Goal: Find specific page/section: Find specific page/section

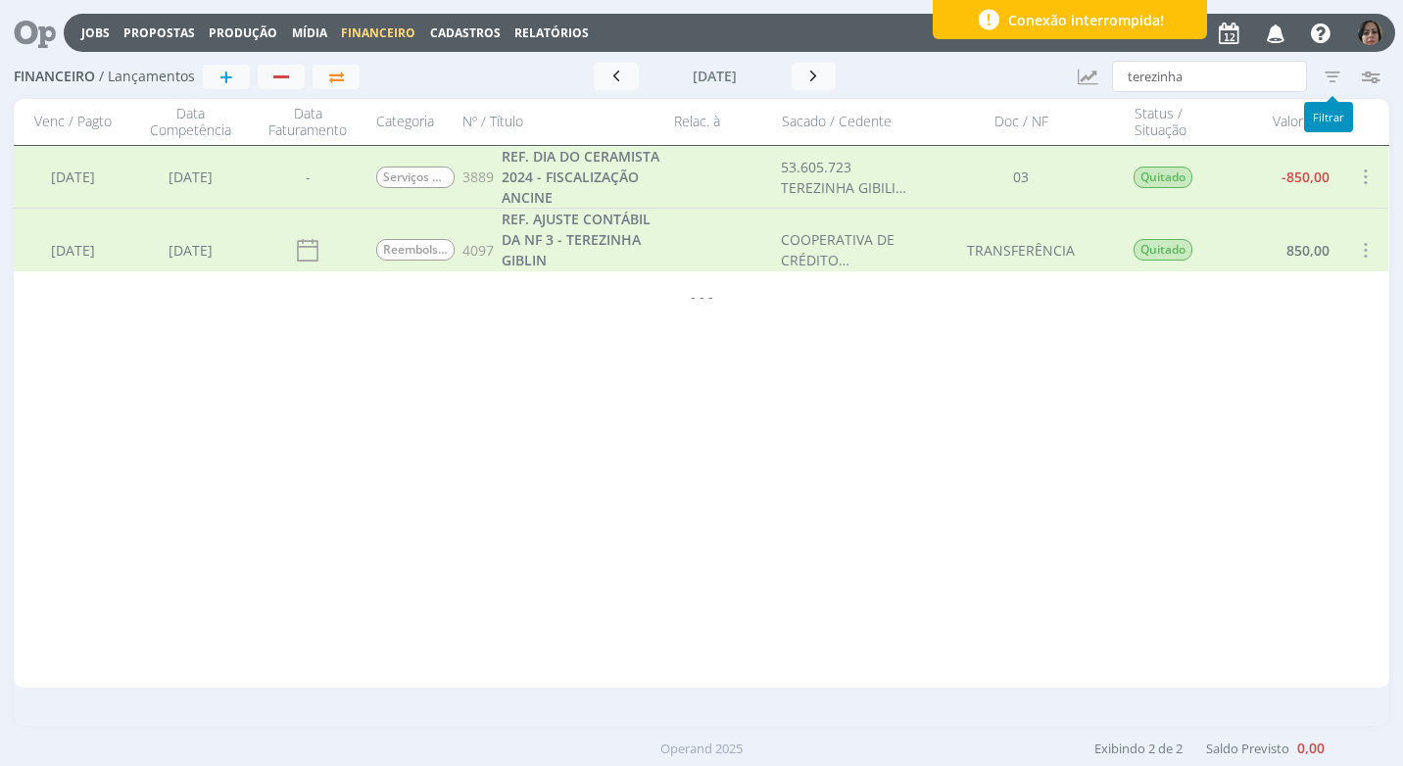
click at [1332, 78] on icon "button" at bounding box center [1332, 76] width 35 height 35
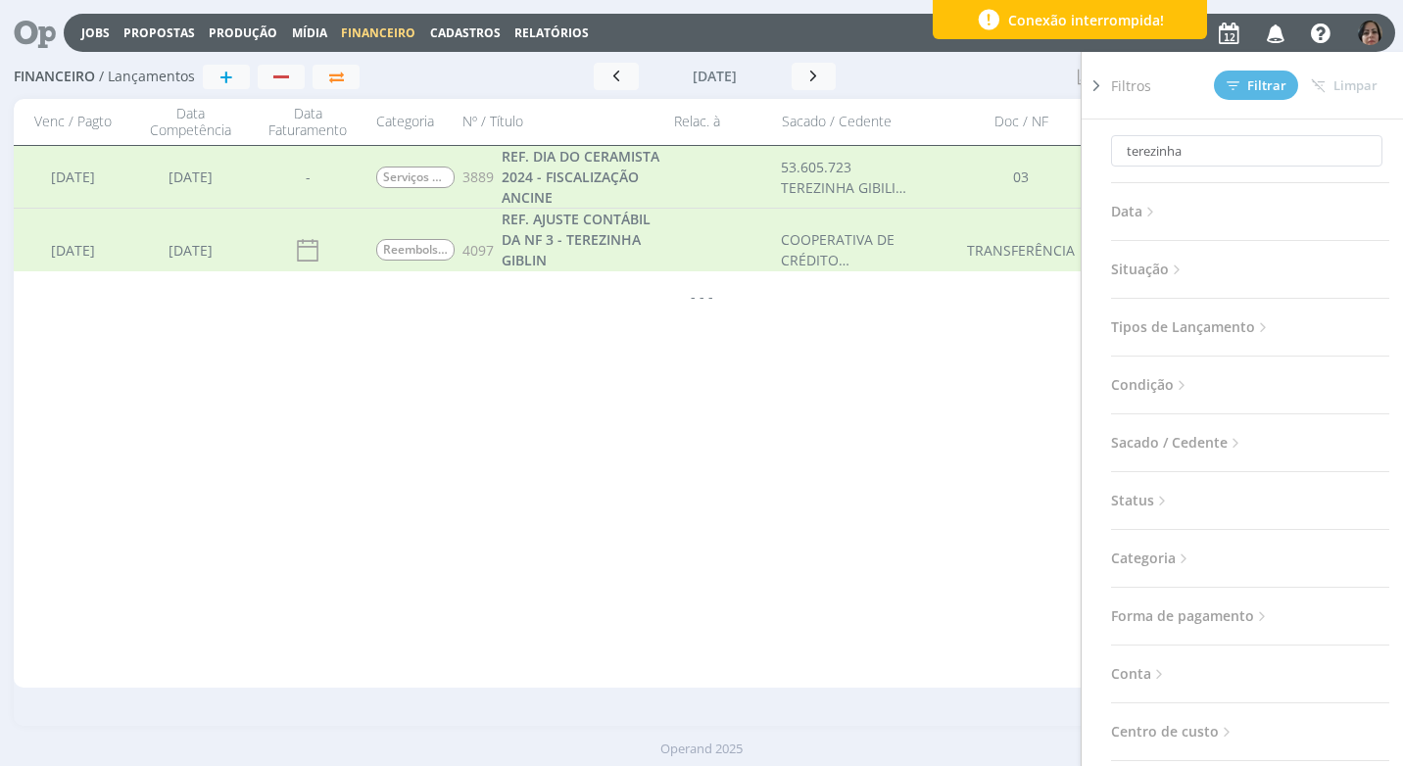
click at [1181, 268] on icon at bounding box center [1177, 270] width 17 height 17
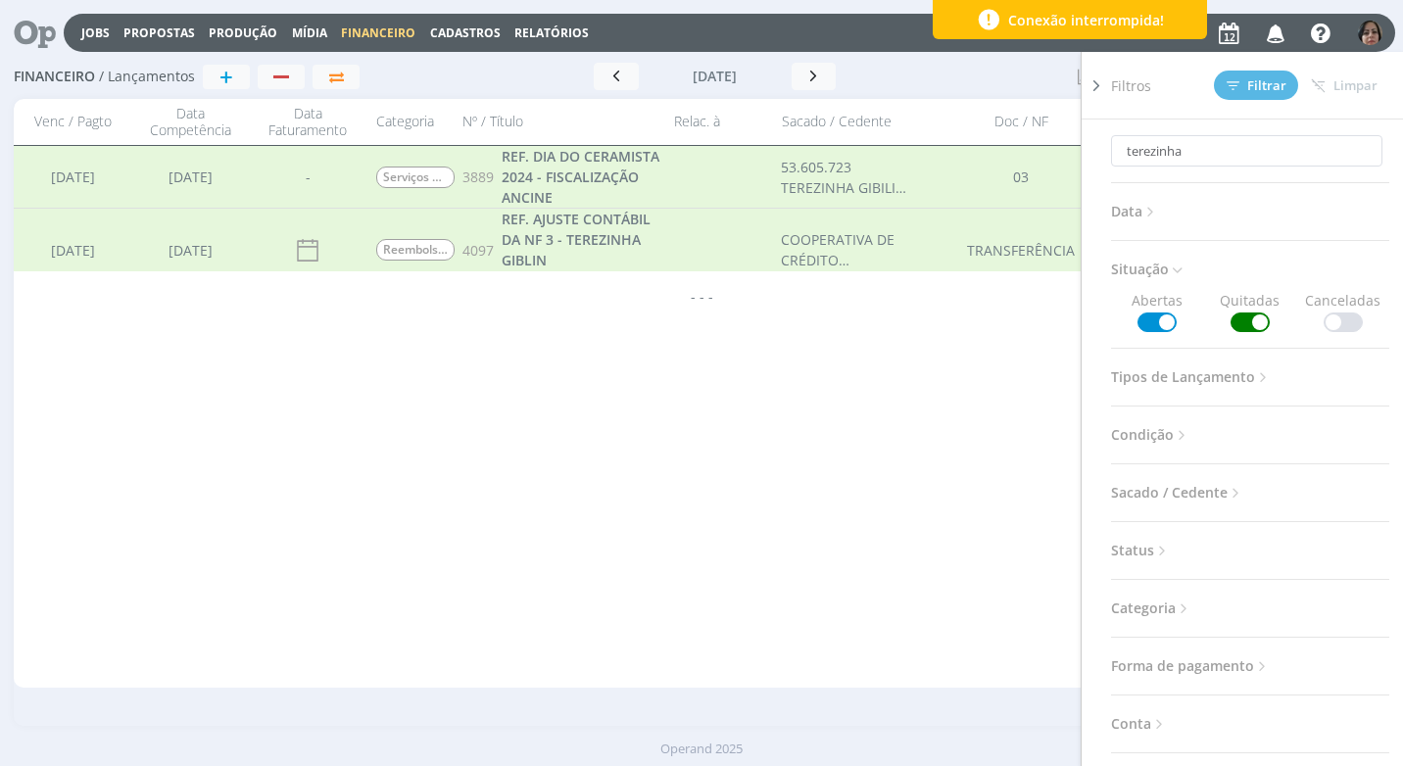
click at [1247, 318] on span at bounding box center [1250, 323] width 39 height 20
click at [1194, 149] on input "terezinha" at bounding box center [1246, 150] width 271 height 31
click at [1234, 315] on span at bounding box center [1250, 323] width 39 height 20
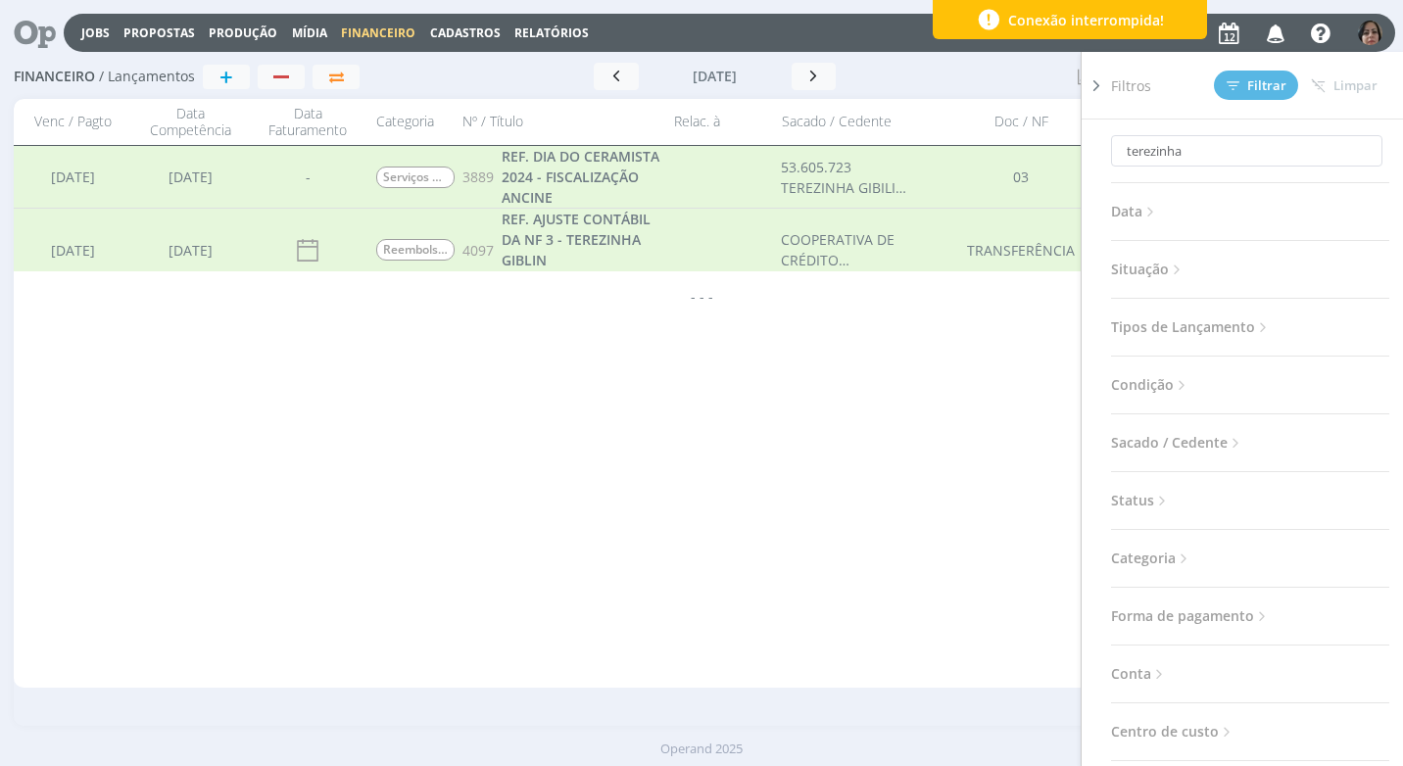
drag, startPoint x: 1095, startPoint y: 82, endPoint x: 1061, endPoint y: 97, distance: 37.3
click at [1094, 82] on icon at bounding box center [1097, 85] width 20 height 21
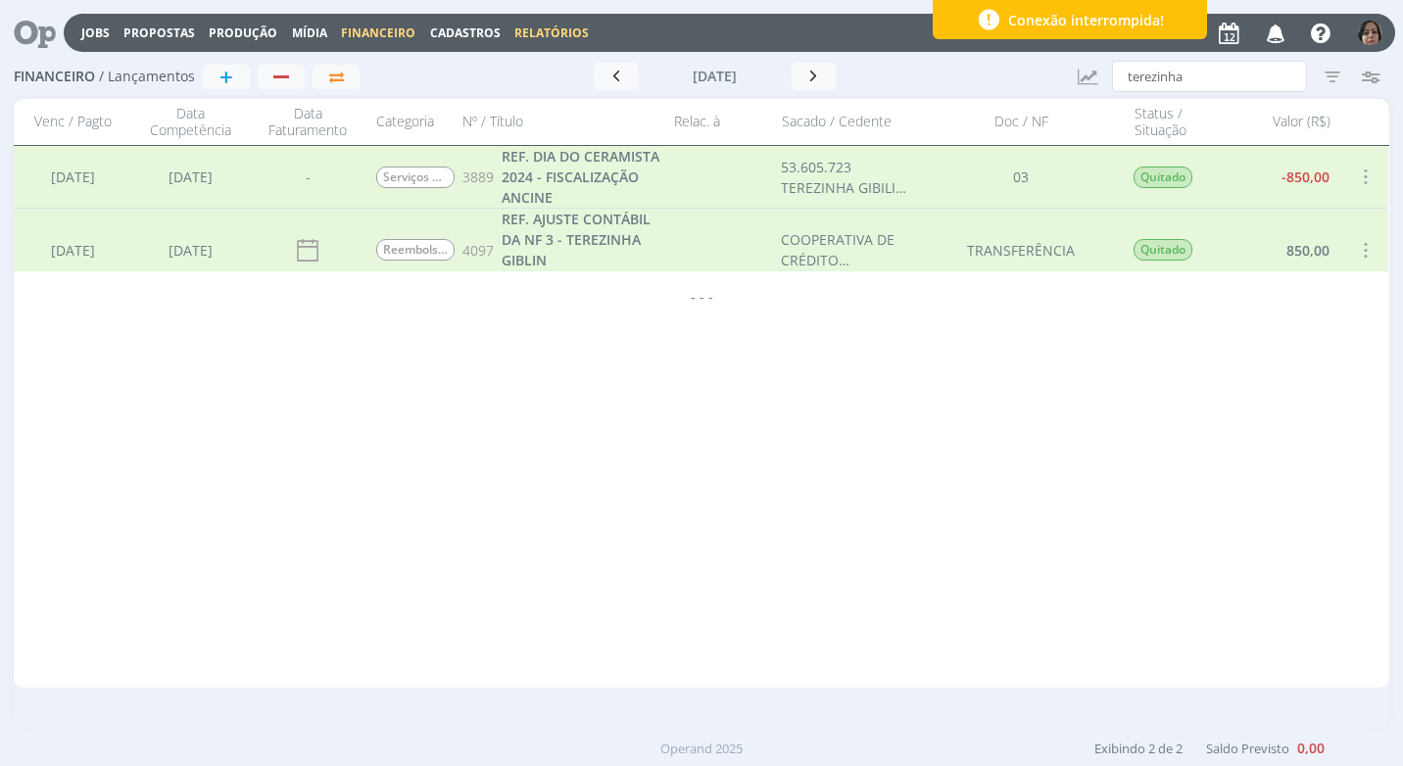
click at [554, 33] on link "Relatórios" at bounding box center [551, 32] width 74 height 17
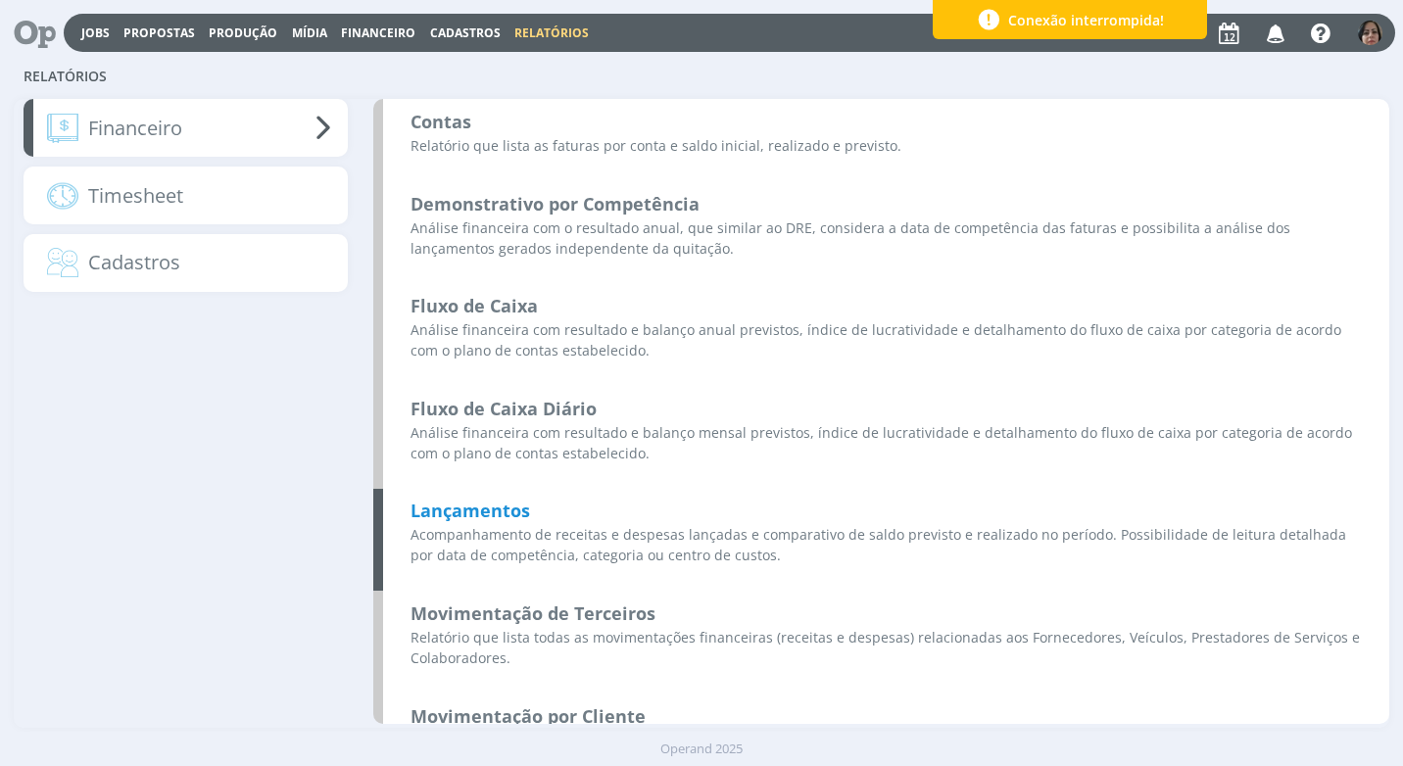
click at [526, 510] on b "Lançamentos" at bounding box center [471, 511] width 120 height 24
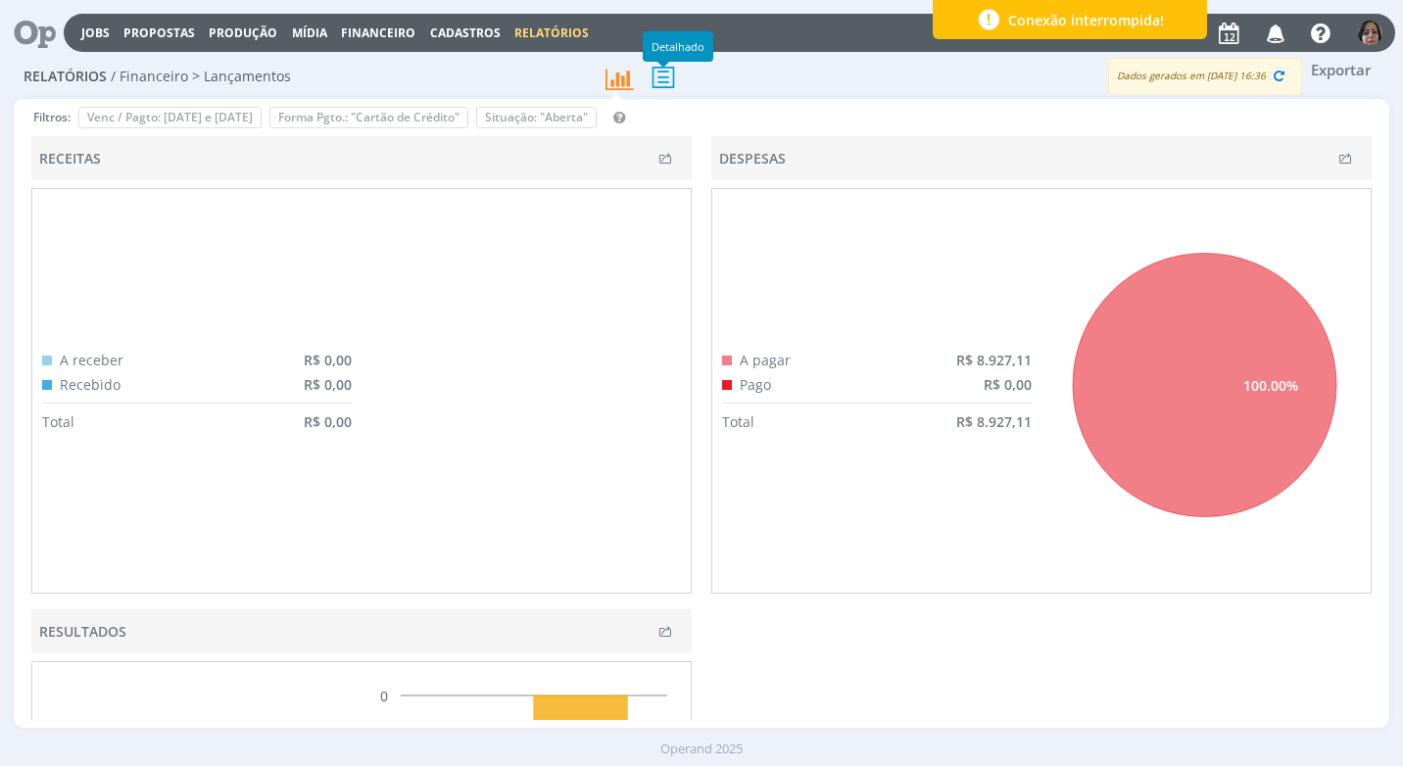
click at [665, 81] on icon at bounding box center [663, 77] width 41 height 40
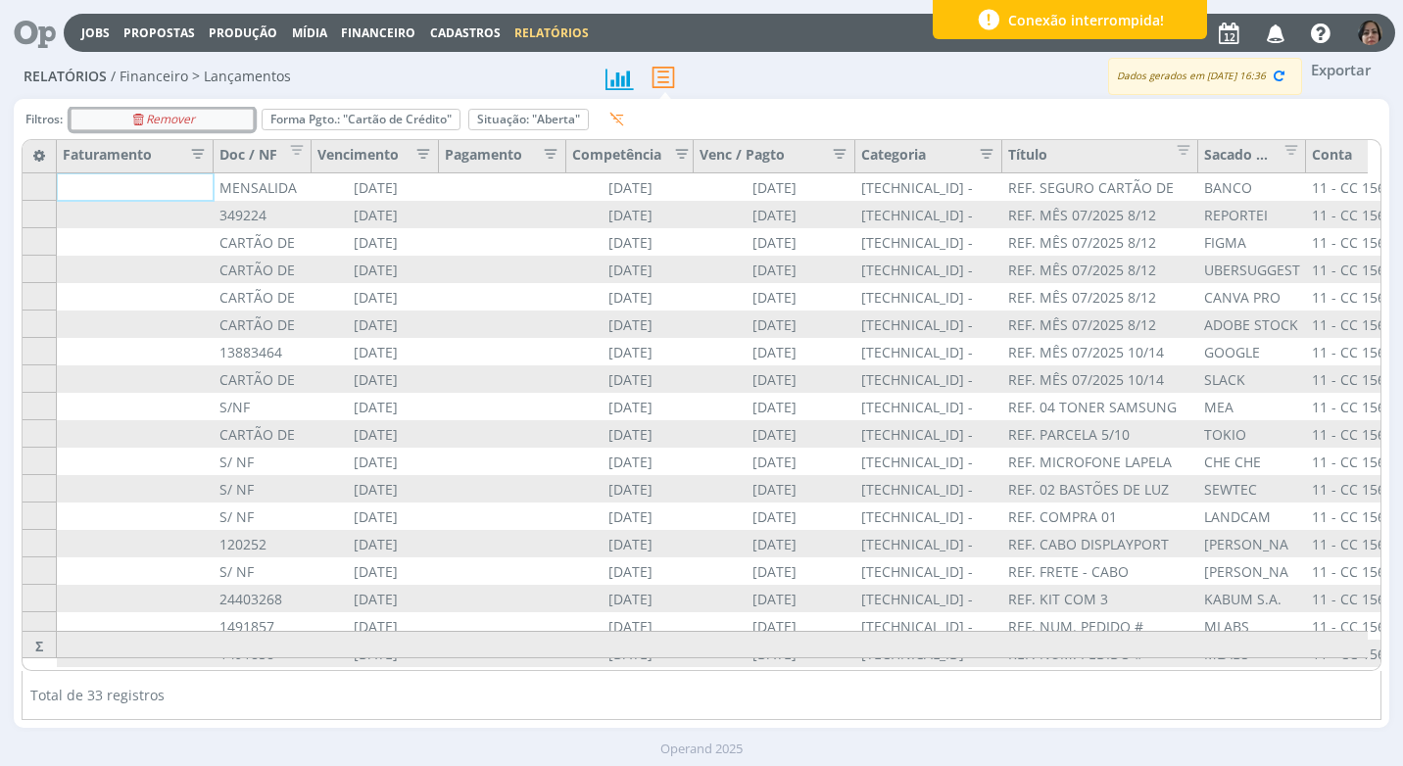
click at [171, 121] on icon "Remover" at bounding box center [162, 120] width 66 height 12
click at [108, 119] on div "Remover" at bounding box center [170, 120] width 197 height 20
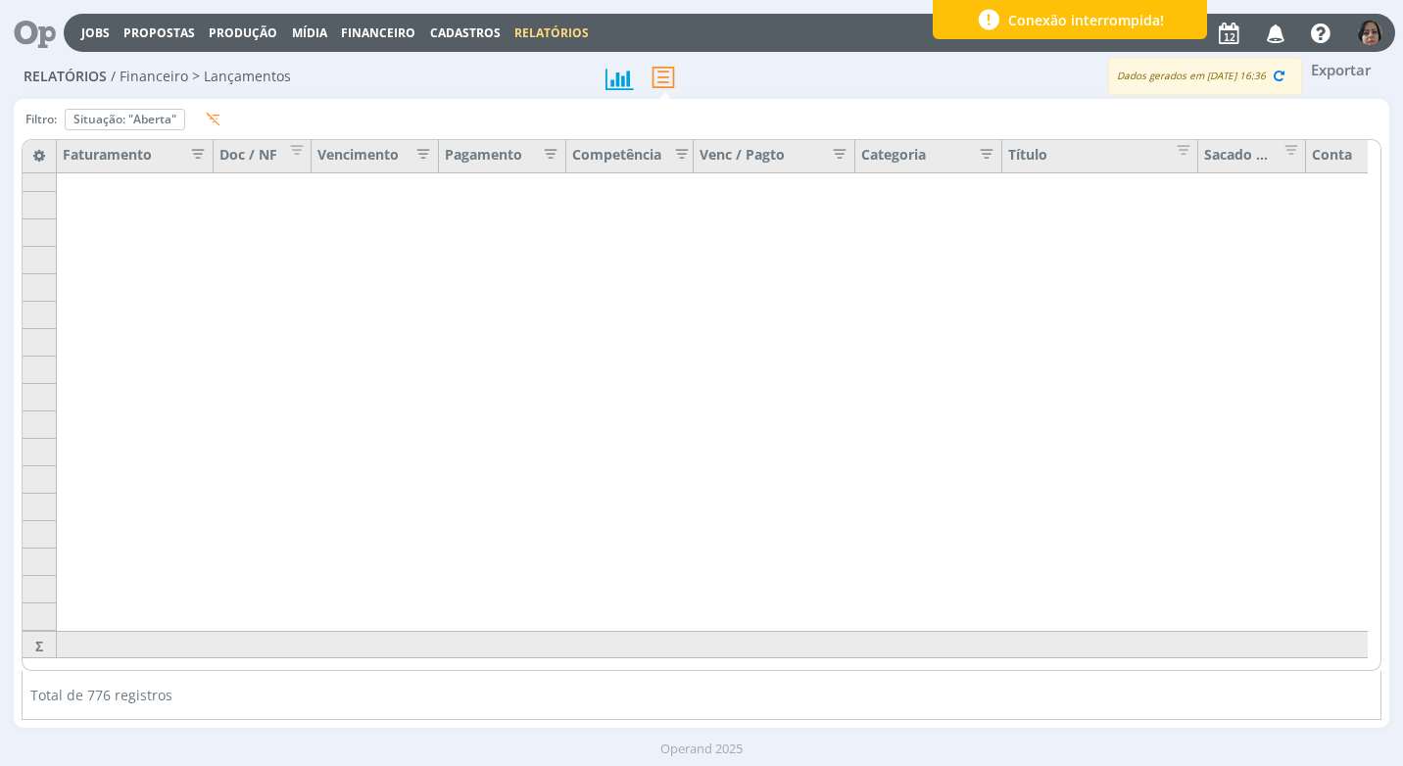
scroll to position [1326, 0]
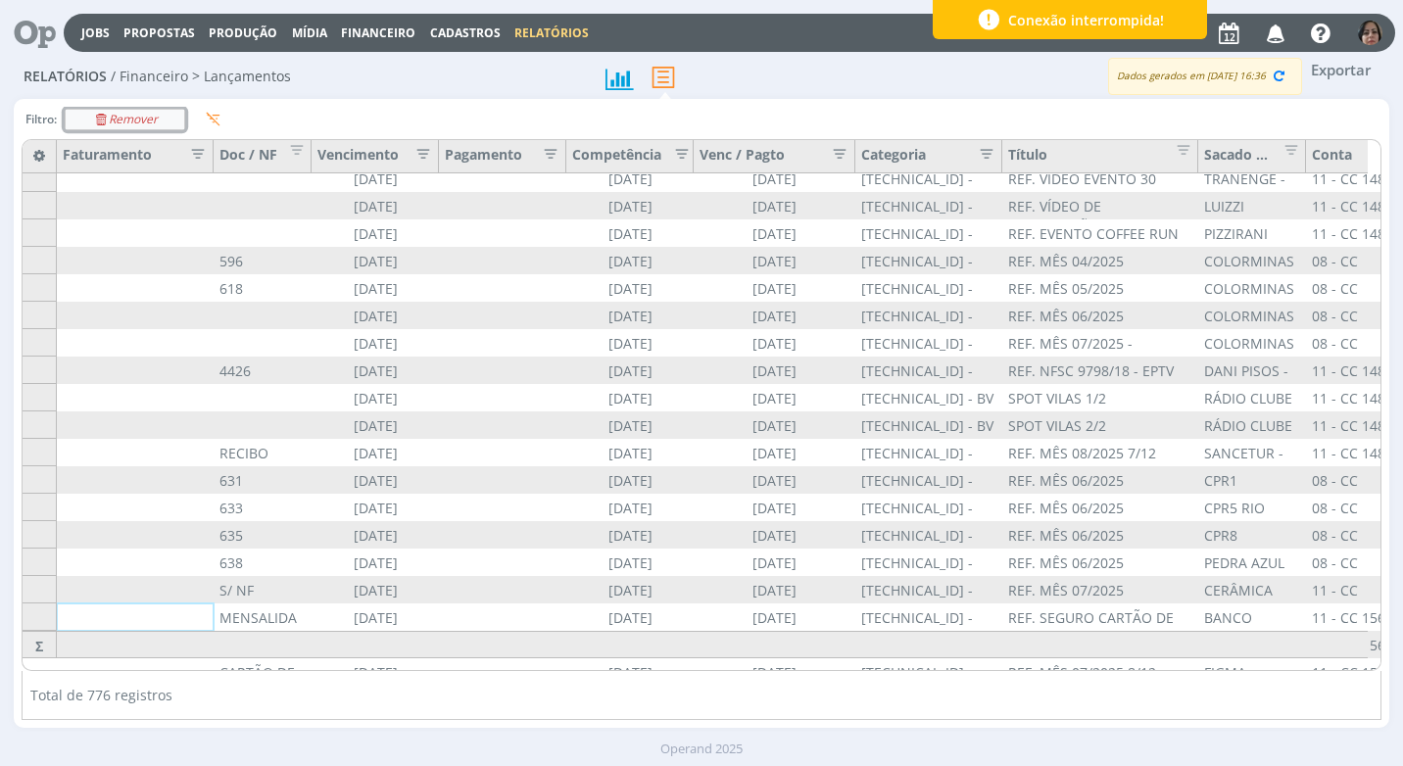
click at [76, 116] on div "Remover" at bounding box center [125, 120] width 119 height 20
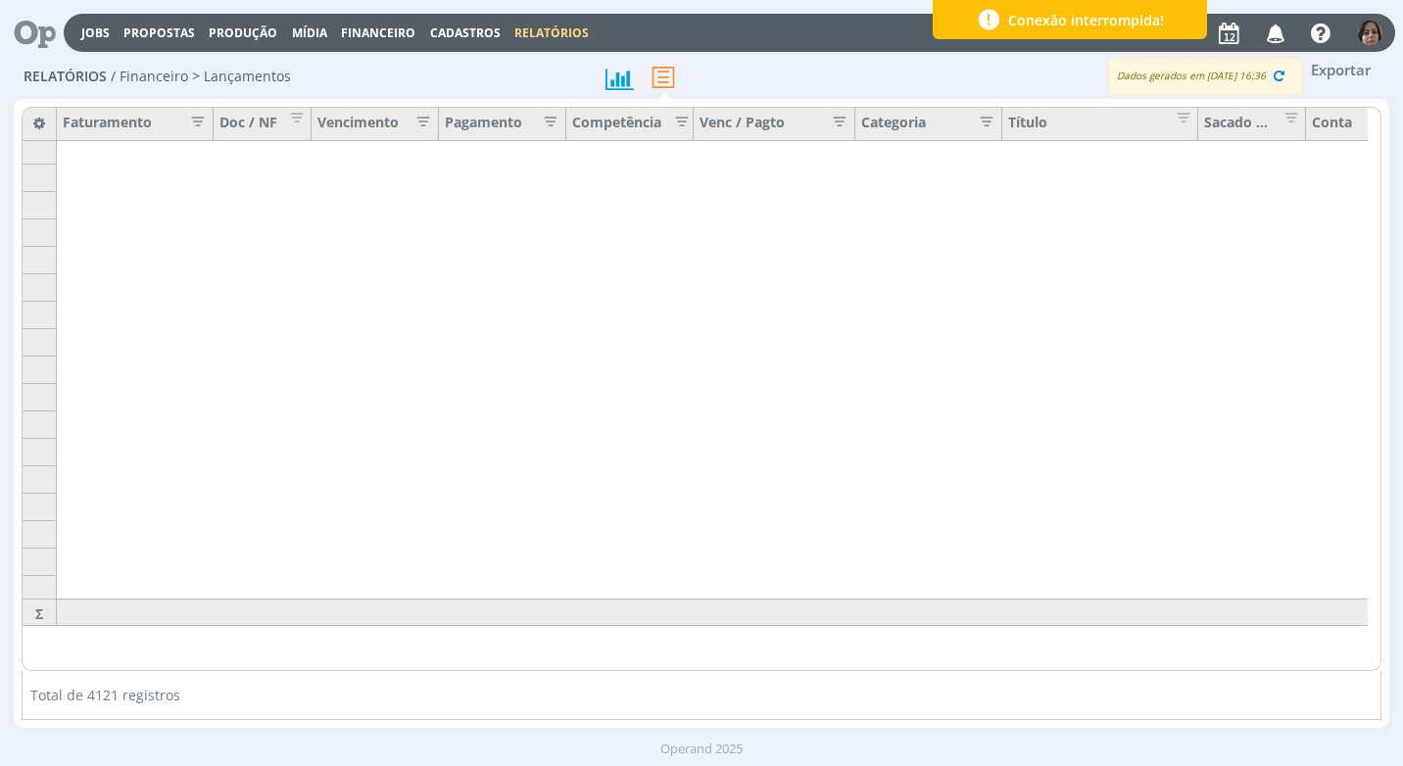
scroll to position [20800, 0]
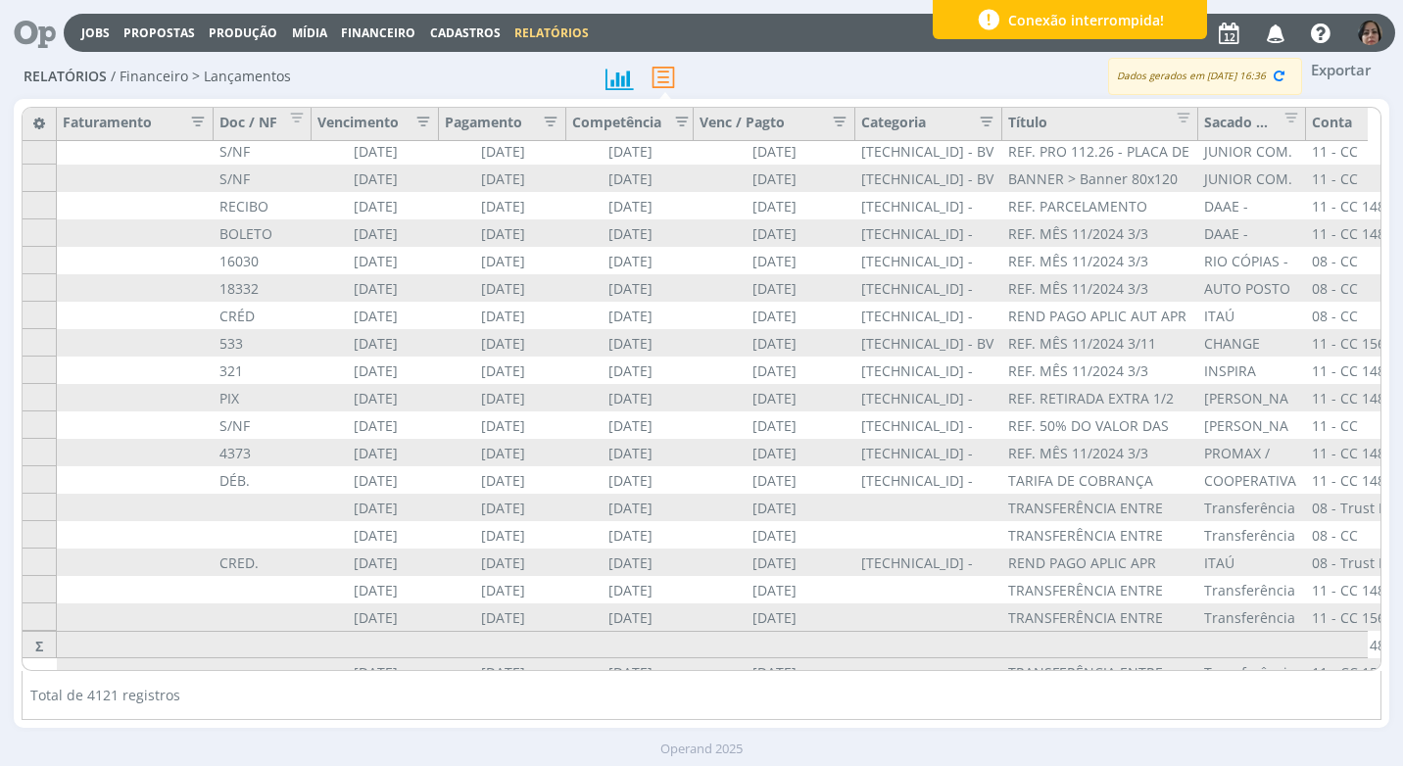
click at [425, 121] on icon "button" at bounding box center [418, 120] width 20 height 20
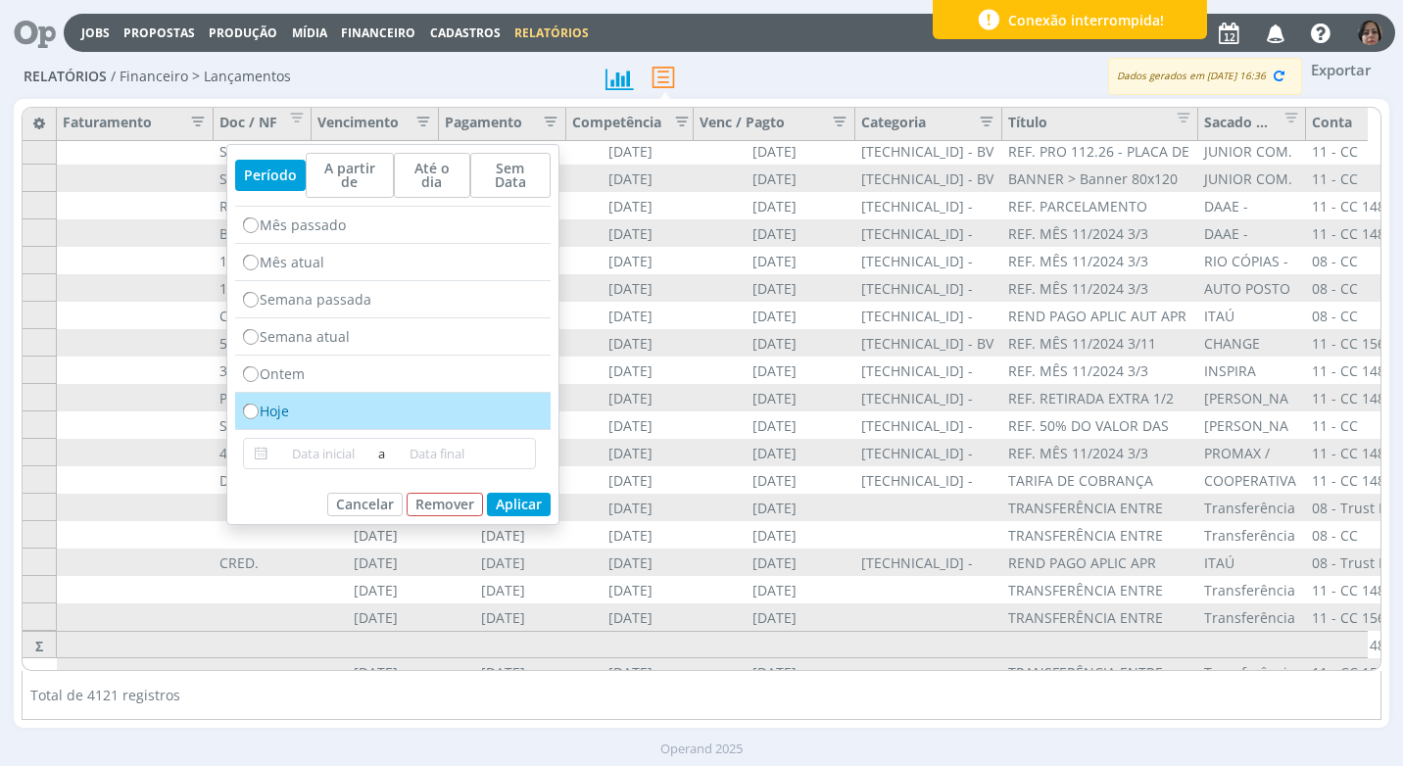
click at [266, 401] on div "Hoje" at bounding box center [393, 411] width 316 height 37
radio input "true"
type input "[DATE]"
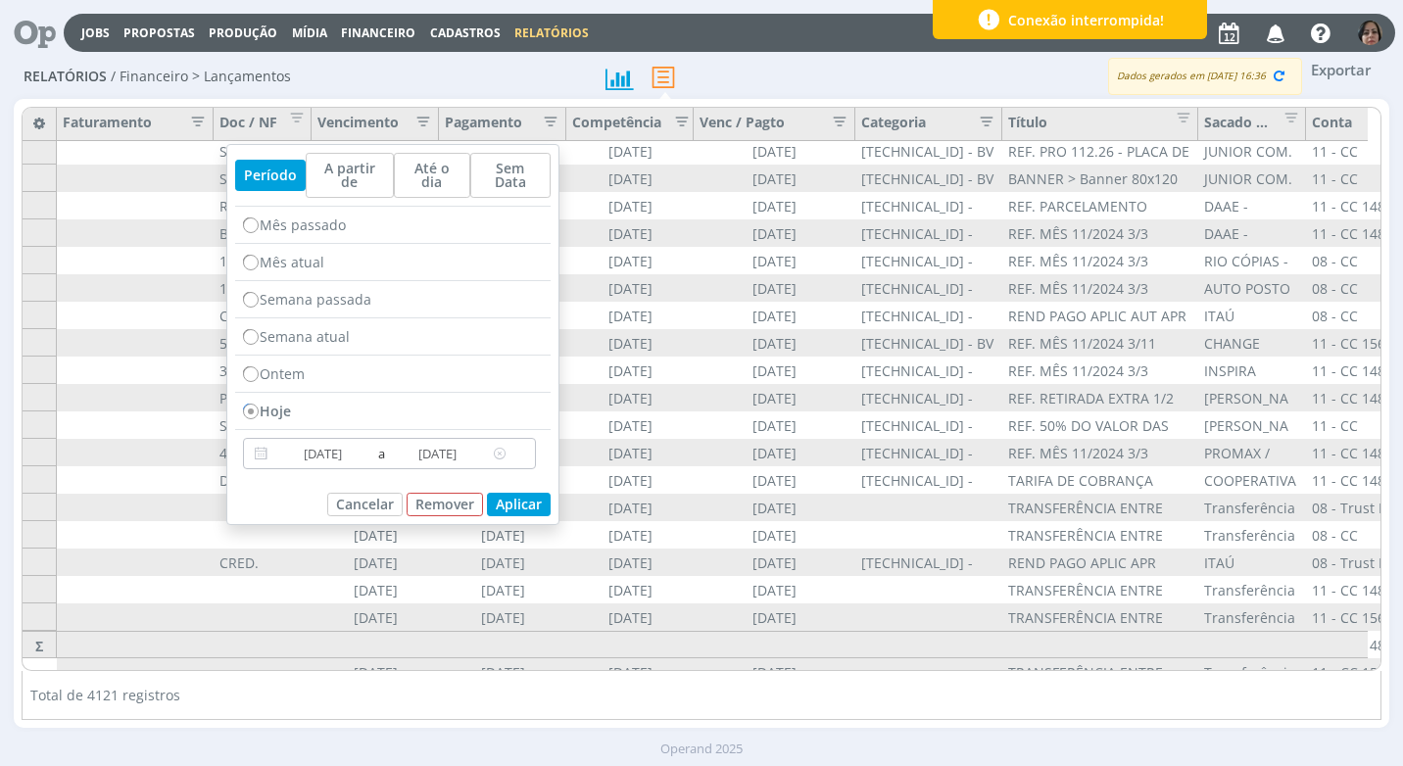
click at [261, 443] on icon at bounding box center [261, 454] width 24 height 24
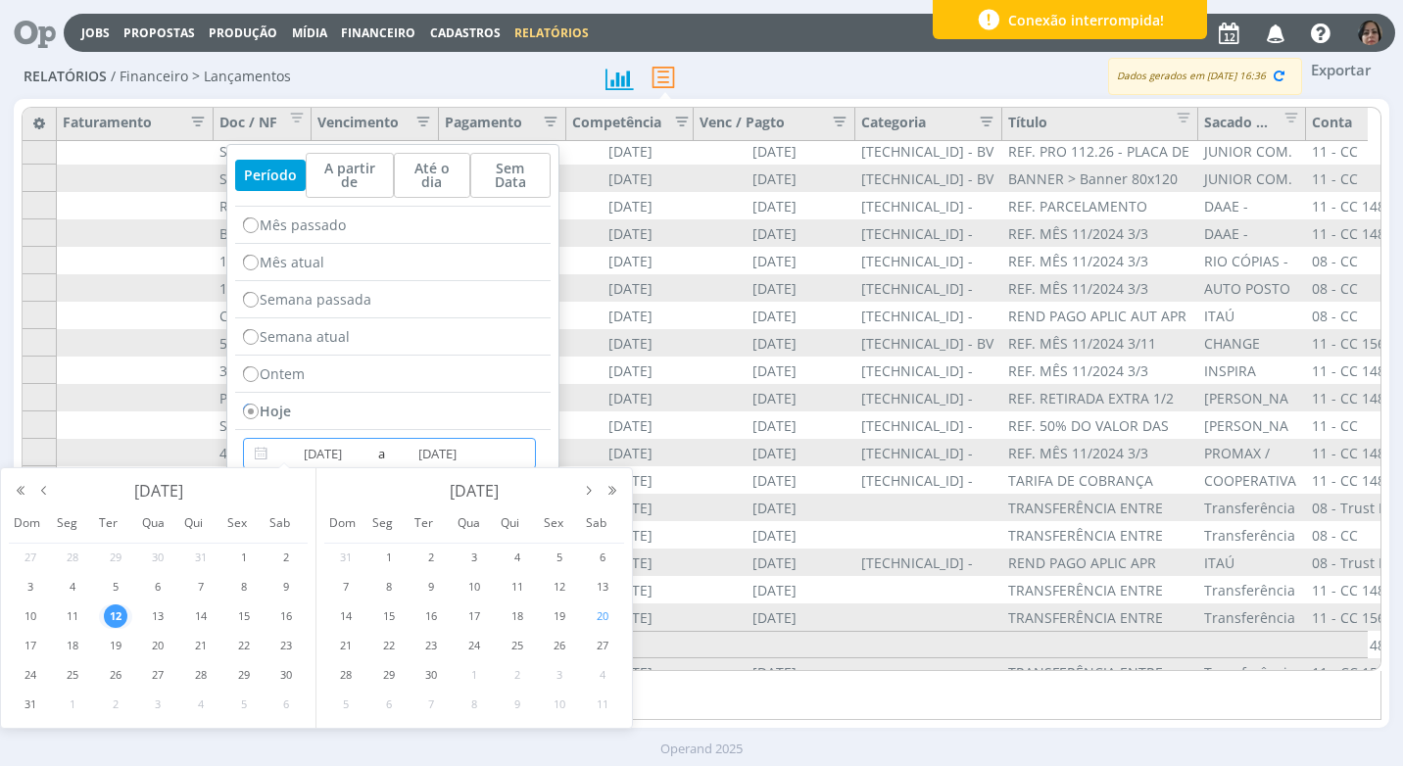
click at [607, 611] on span "20" at bounding box center [603, 617] width 24 height 24
click at [602, 611] on span "20" at bounding box center [603, 617] width 24 height 24
radio input "false"
type input "[DATE]"
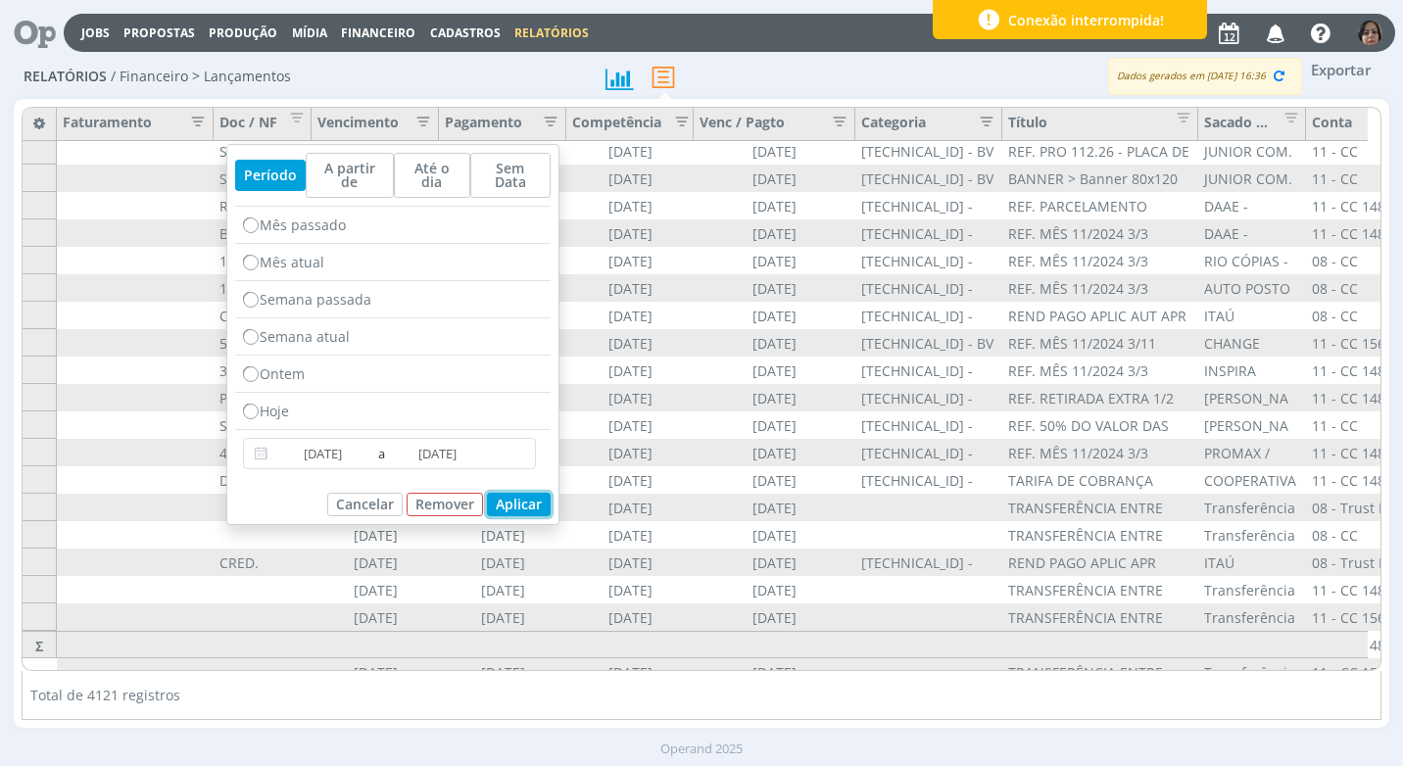
click at [503, 493] on button "Aplicar" at bounding box center [519, 505] width 64 height 24
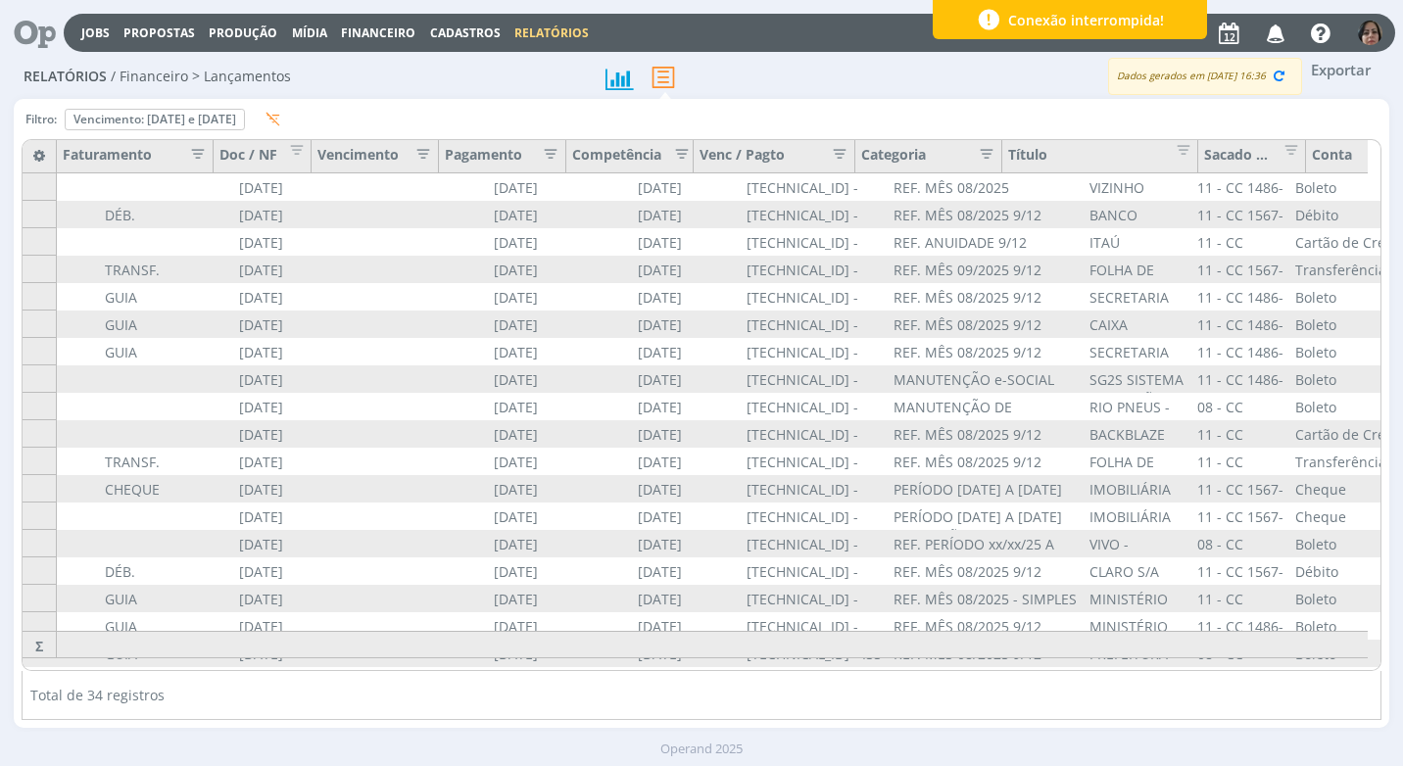
scroll to position [0, 0]
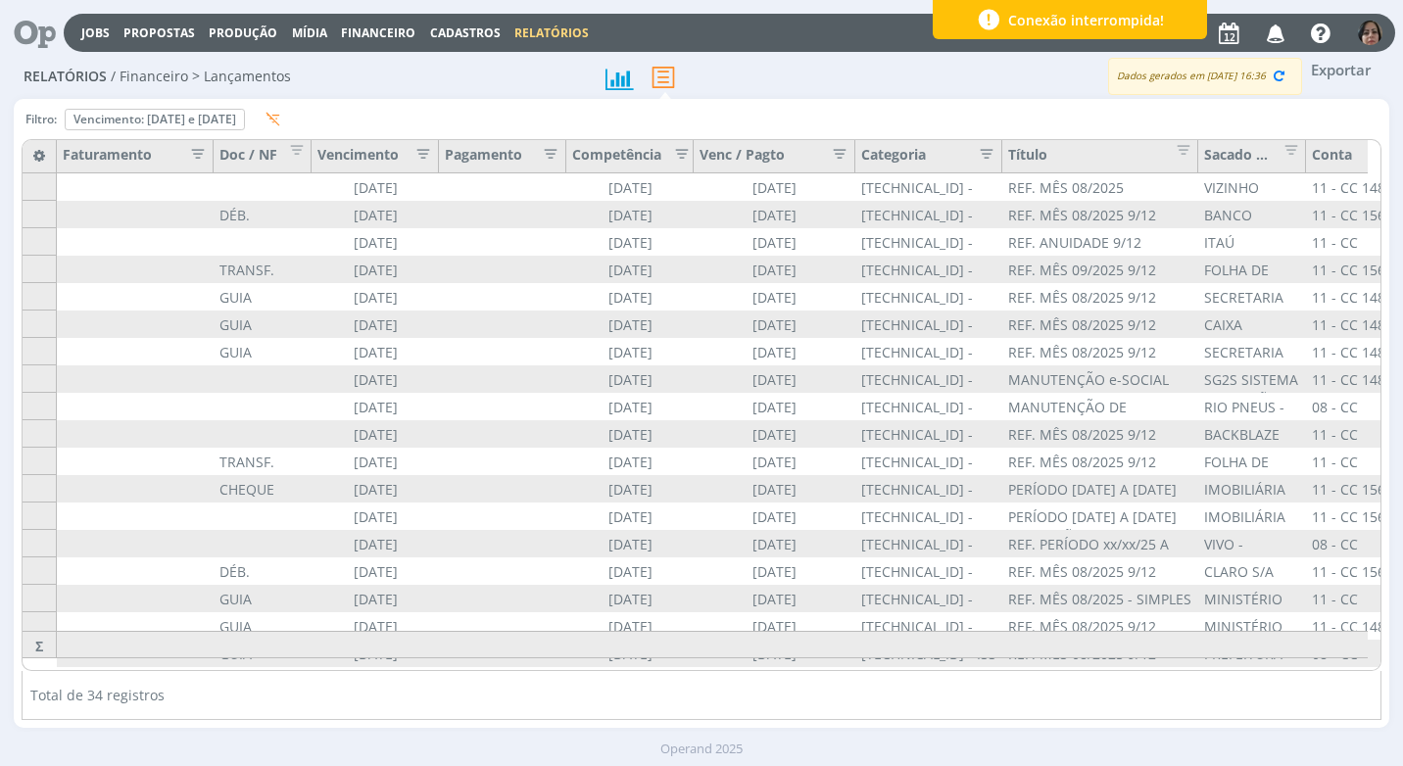
click at [983, 155] on icon "button" at bounding box center [981, 152] width 20 height 20
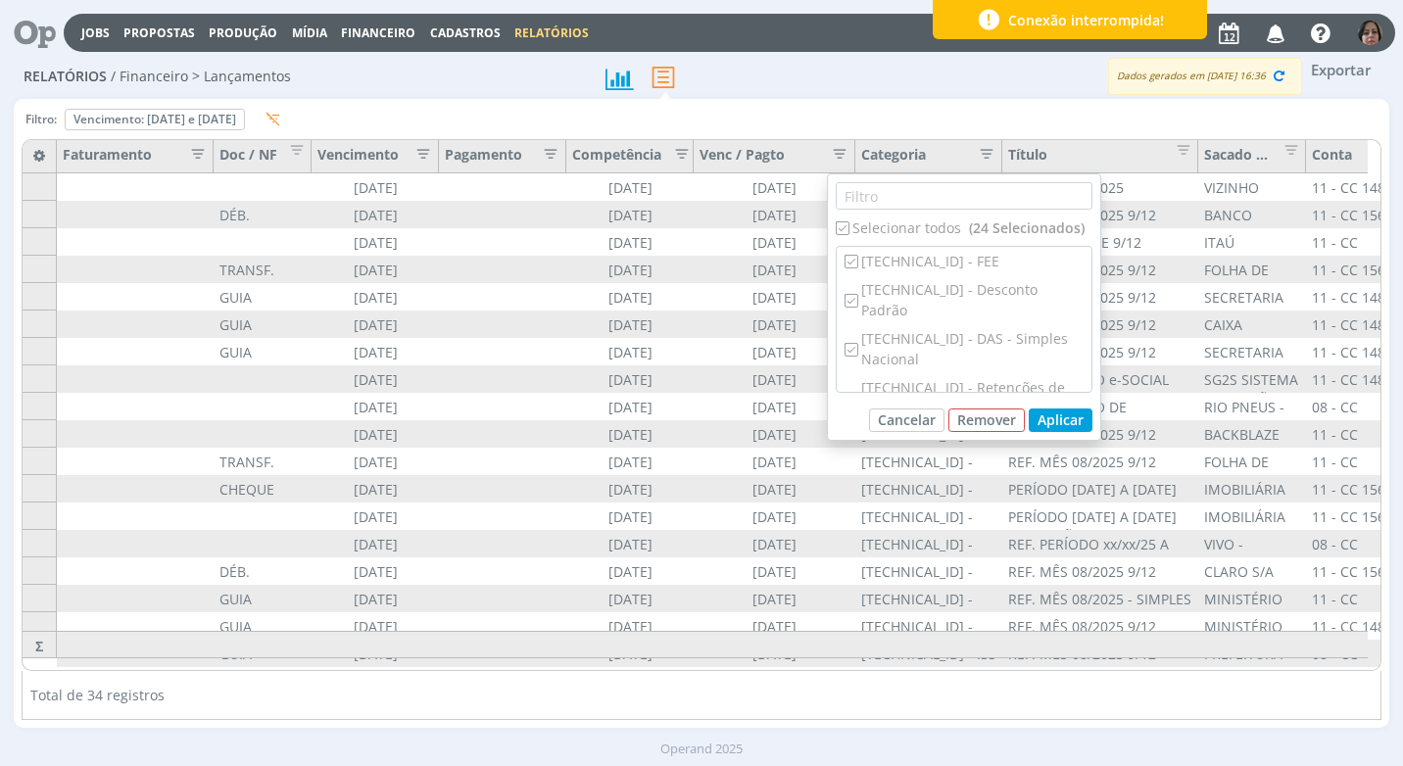
click at [1144, 157] on div "Título" at bounding box center [1100, 156] width 196 height 33
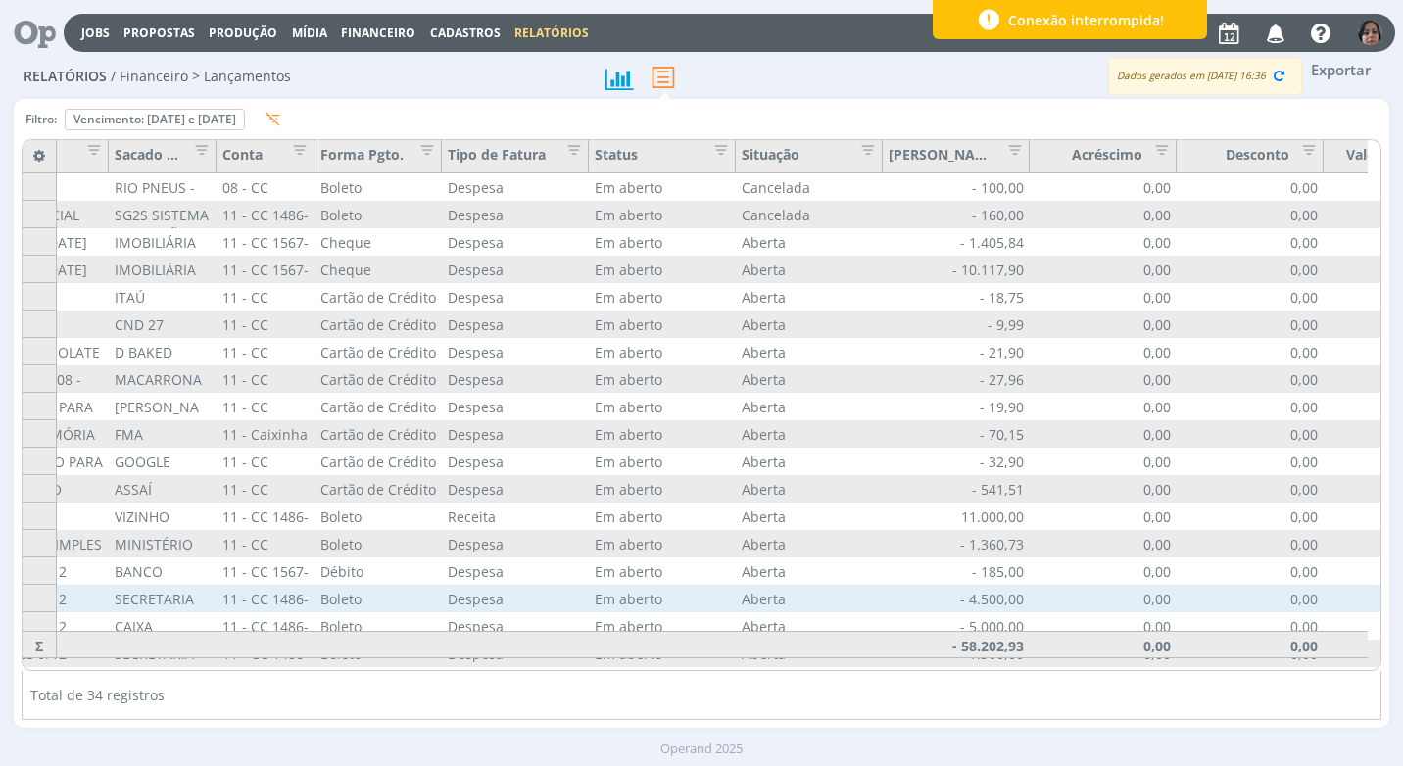
scroll to position [0, 1092]
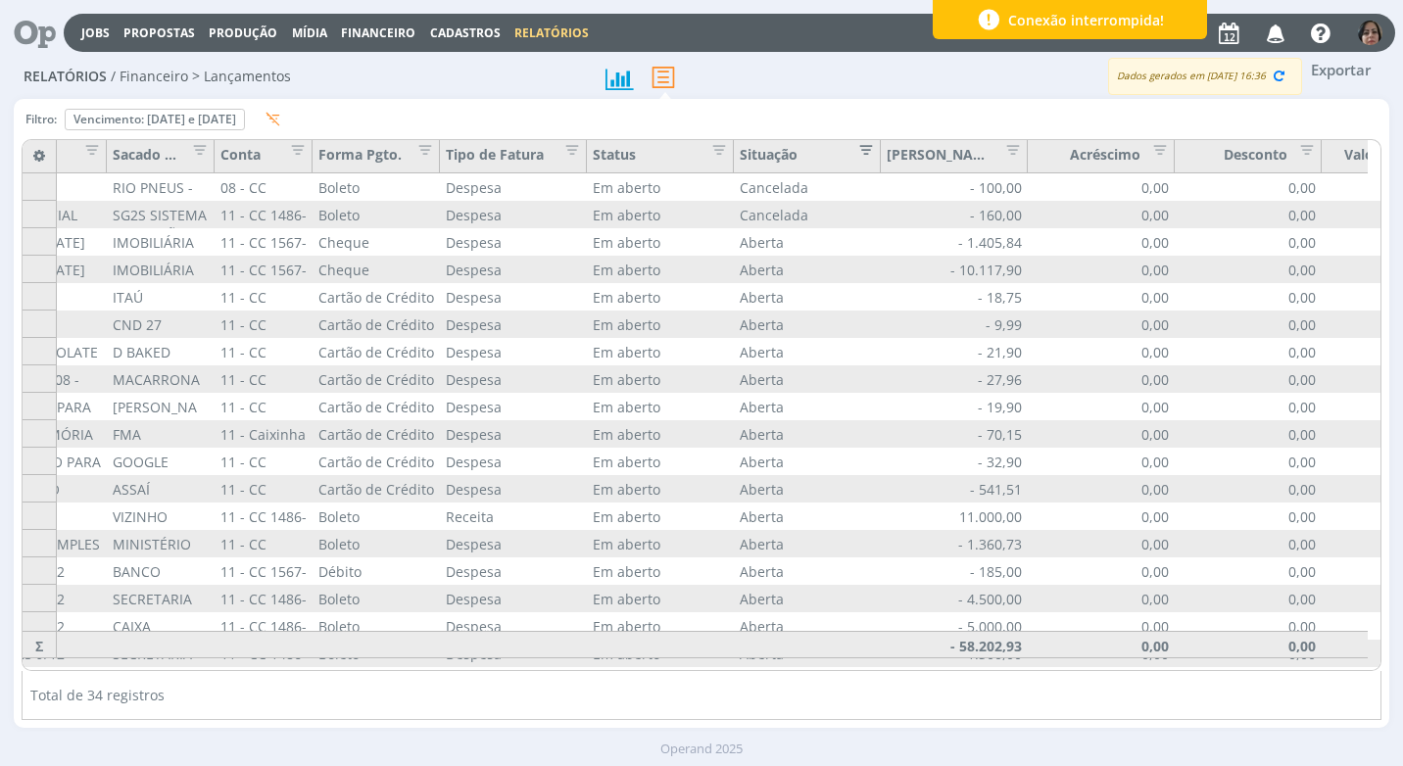
click at [870, 152] on span "Editar filtro para Coluna Situação" at bounding box center [860, 147] width 20 height 20
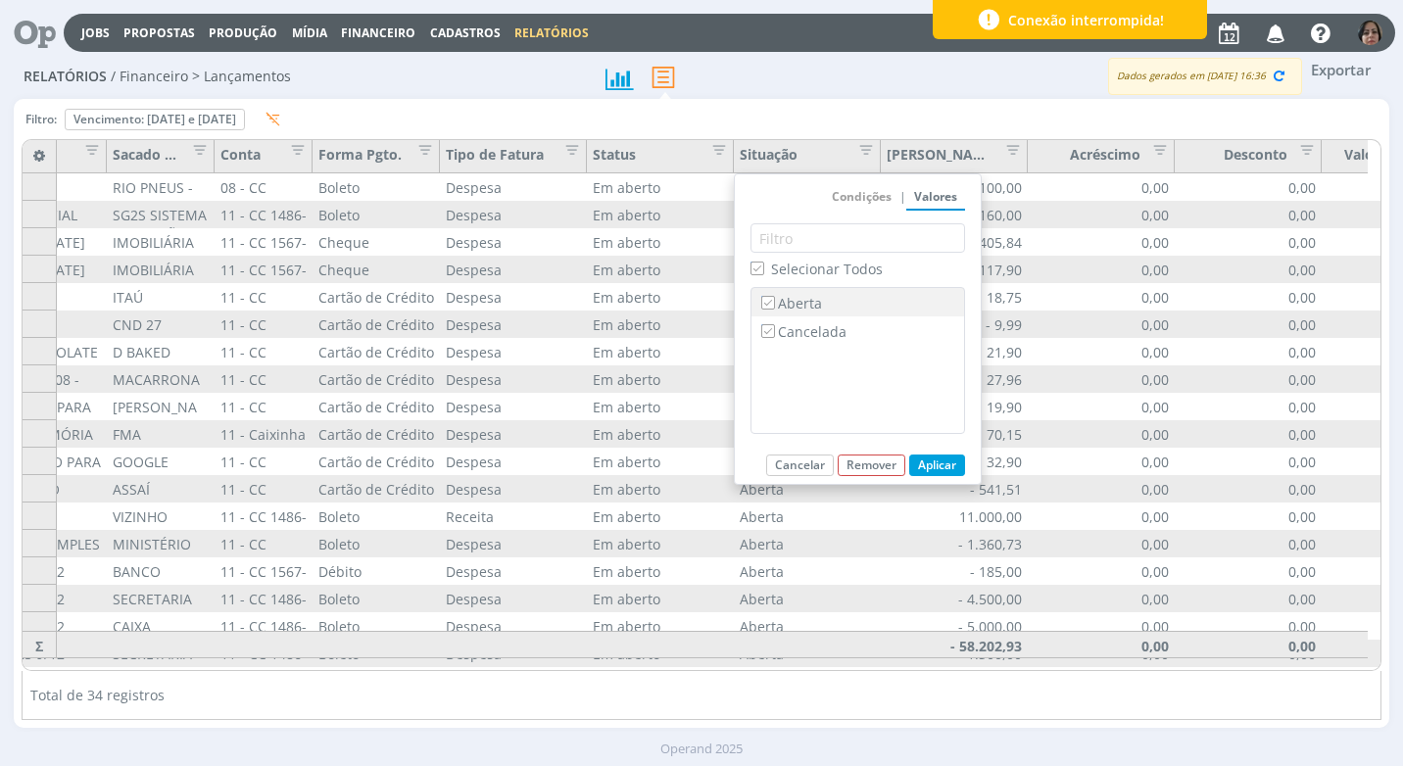
click at [802, 308] on label "Aberta" at bounding box center [857, 303] width 201 height 22
click at [774, 308] on input "Aberta" at bounding box center [767, 302] width 13 height 13
checkbox input "false"
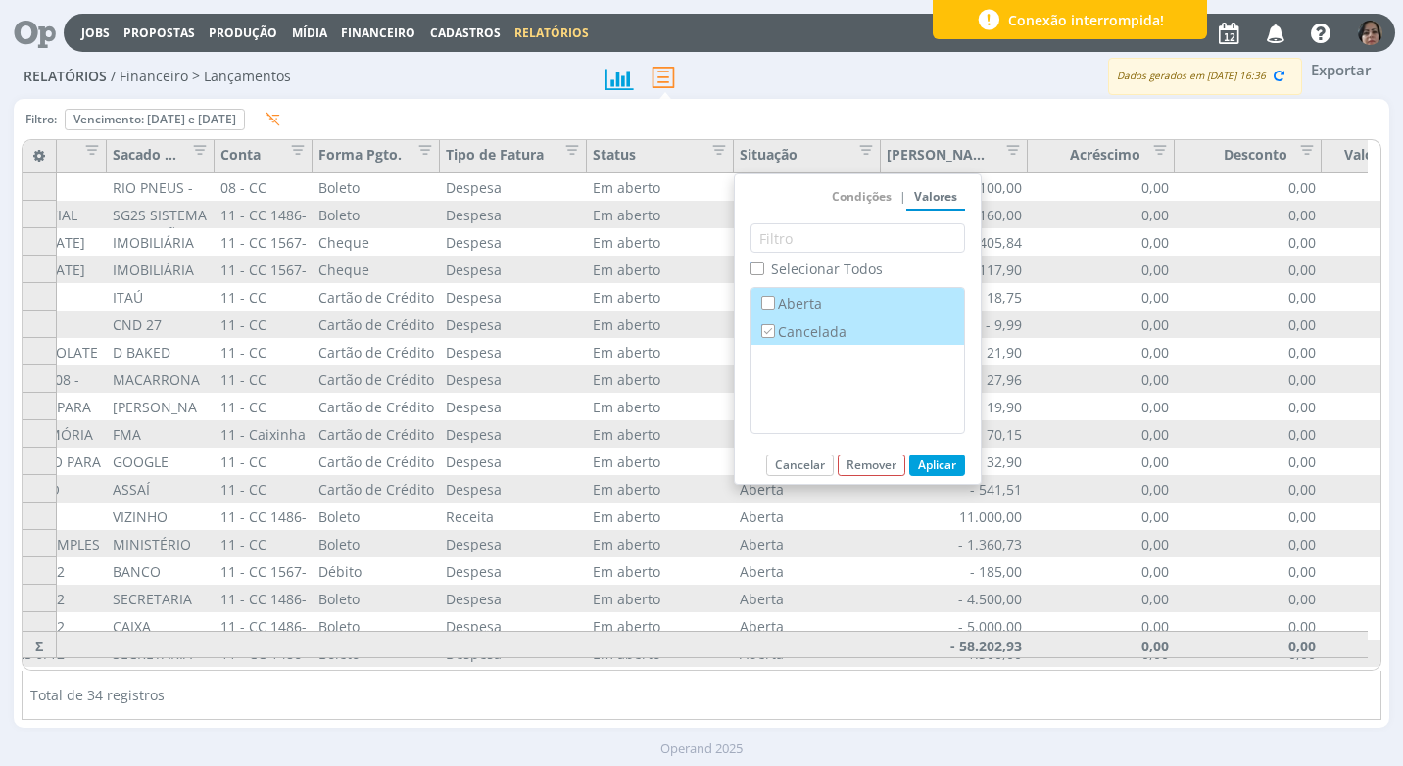
click at [788, 336] on label "Cancelada" at bounding box center [857, 331] width 201 height 22
click at [774, 336] on input "Cancelada" at bounding box center [767, 330] width 13 height 13
checkbox input "false"
click at [771, 301] on input "Aberta" at bounding box center [767, 302] width 13 height 13
checkbox input "true"
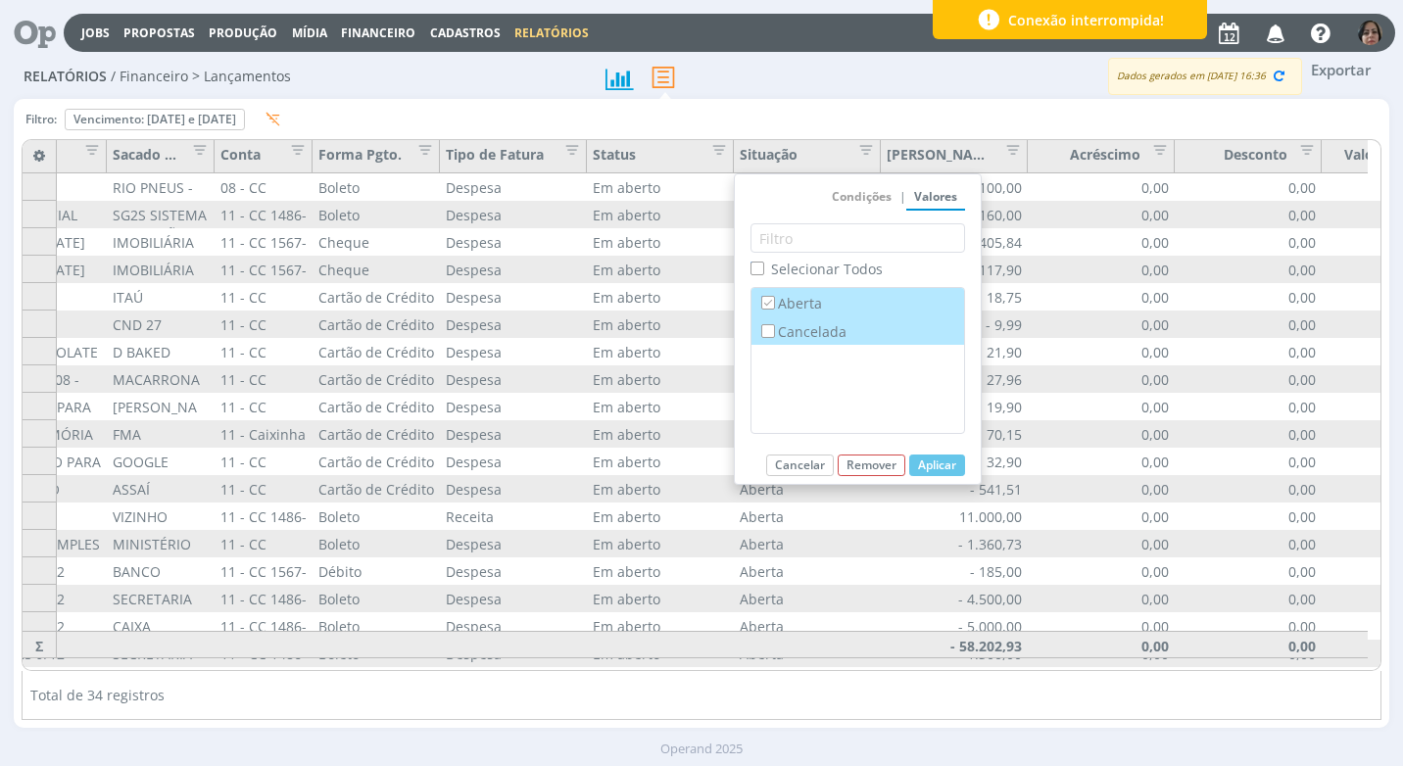
checkbox input "false"
click at [930, 465] on button "Aplicar" at bounding box center [937, 466] width 56 height 22
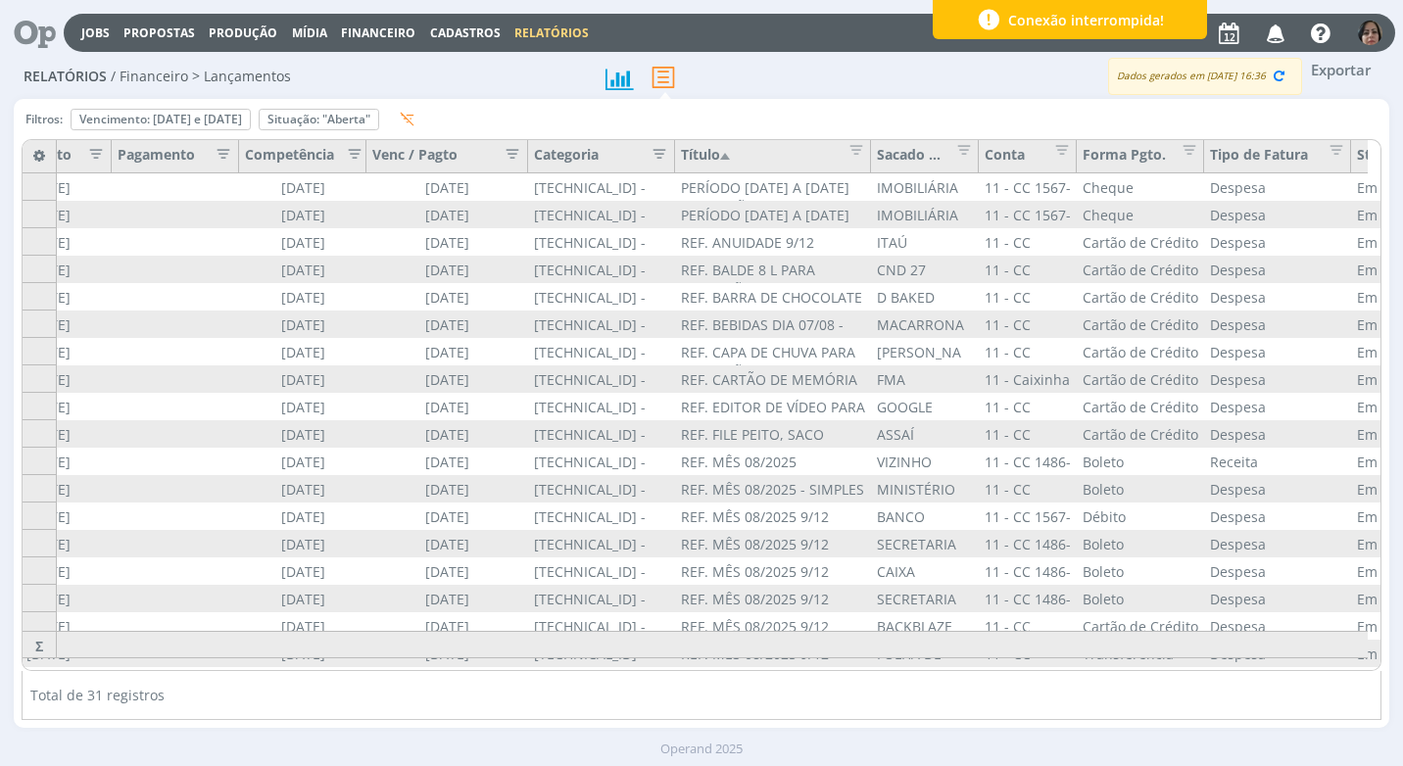
scroll to position [0, 323]
click at [1192, 152] on span "Editar filtro para Coluna Forma Pgto." at bounding box center [1188, 147] width 20 height 20
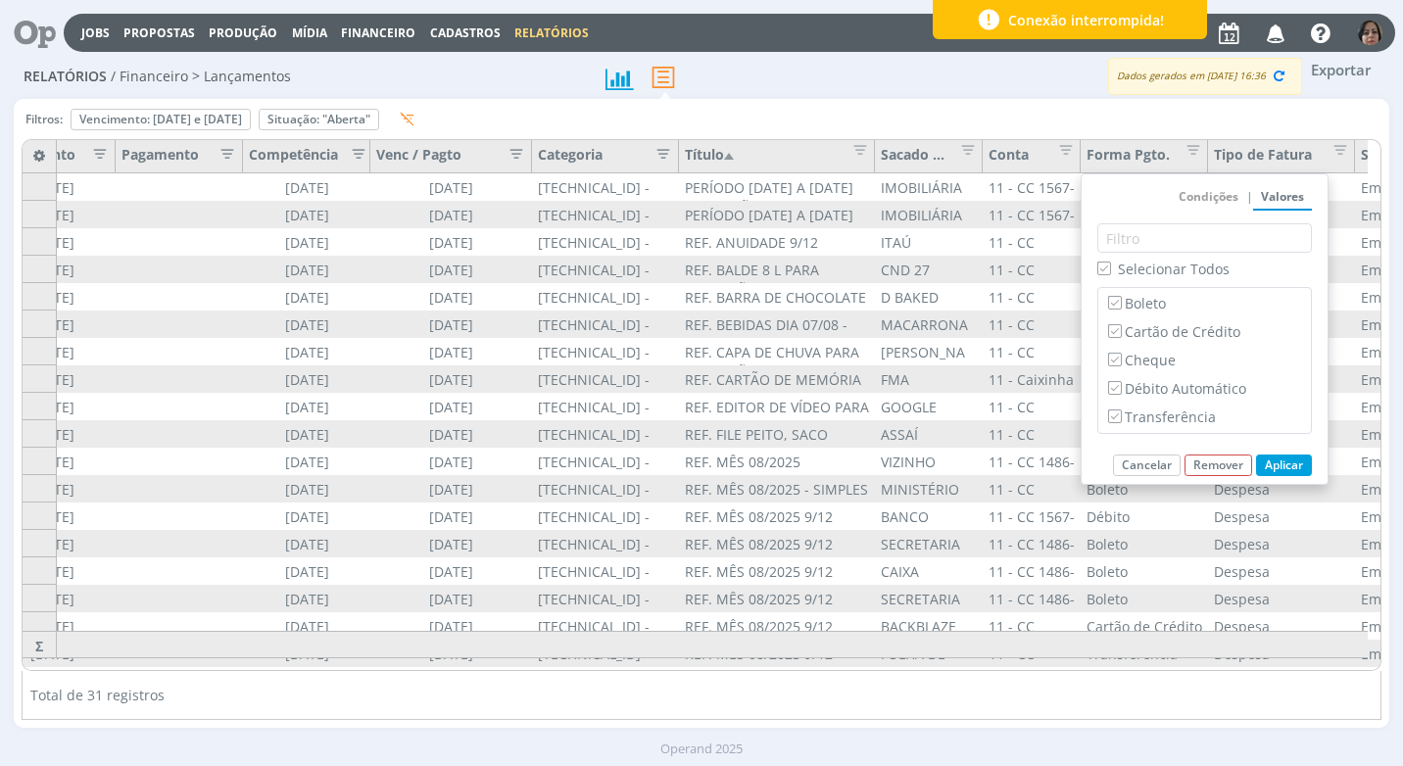
click at [1098, 265] on input "Selecionar Todos" at bounding box center [1103, 268] width 13 height 13
checkbox input "false"
click at [1136, 332] on label "Cartão de Crédito" at bounding box center [1204, 331] width 201 height 22
click at [1121, 332] on input "Cartão de Crédito" at bounding box center [1114, 330] width 13 height 13
checkbox input "true"
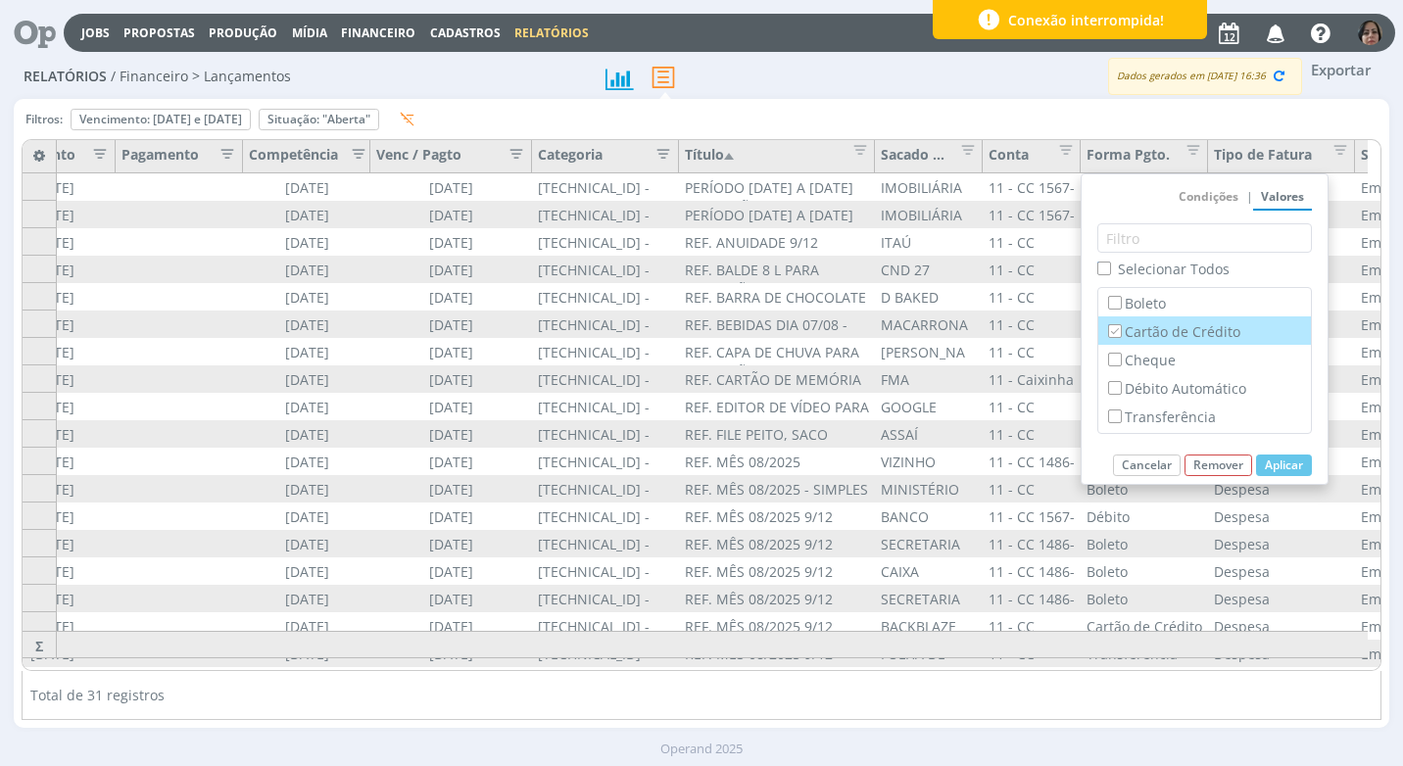
checkbox input "false"
click at [1286, 469] on button "Aplicar" at bounding box center [1284, 466] width 56 height 22
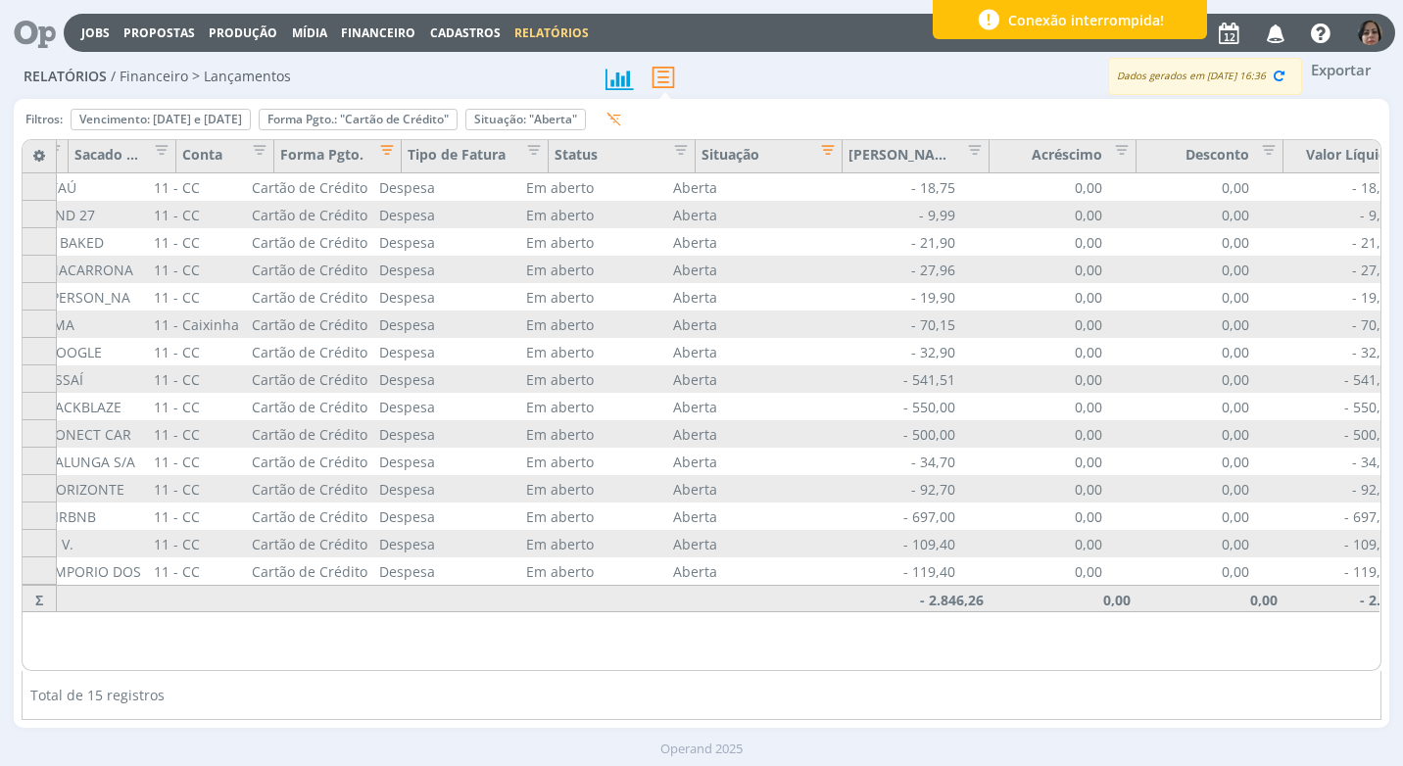
scroll to position [0, 1180]
